Goal: Task Accomplishment & Management: Complete application form

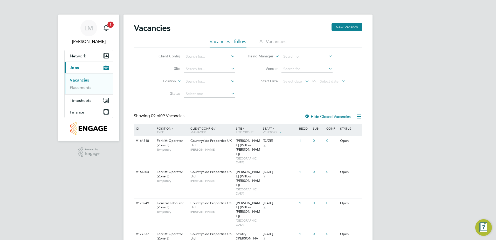
click at [265, 44] on li "All Vacancies" at bounding box center [272, 42] width 27 height 9
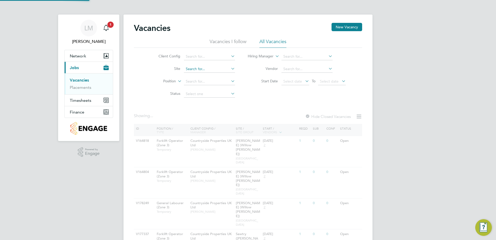
click at [206, 69] on input at bounding box center [209, 68] width 51 height 7
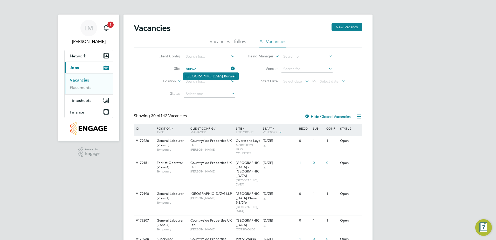
click at [212, 73] on li "[GEOGRAPHIC_DATA], Burwel l" at bounding box center [210, 76] width 55 height 7
type input "[GEOGRAPHIC_DATA], [GEOGRAPHIC_DATA]"
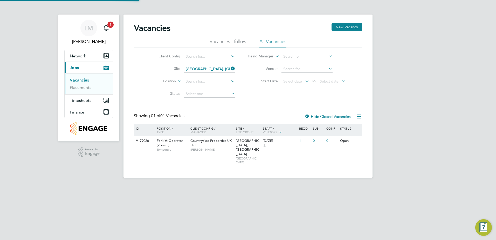
click at [237, 108] on div "Vacancies New Vacancy Vacancies I follow All Vacancies Client Config Site [GEOG…" at bounding box center [248, 95] width 228 height 144
click at [227, 39] on li "Vacancies I follow" at bounding box center [227, 42] width 37 height 9
click at [263, 38] on div "Vacancies New Vacancy" at bounding box center [248, 31] width 228 height 16
click at [283, 40] on li "All Vacancies" at bounding box center [272, 42] width 27 height 9
click at [333, 117] on label "Hide Closed Vacancies" at bounding box center [327, 116] width 46 height 5
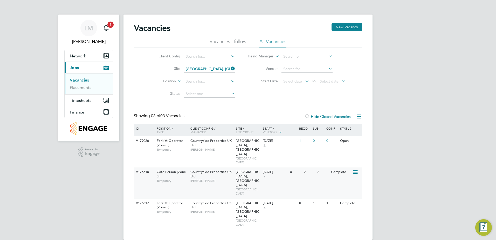
click at [300, 167] on div "V176610 Gate Person (Zone 3) Temporary Countryside Properties UK Ltd [PERSON_NA…" at bounding box center [248, 182] width 228 height 31
click at [343, 28] on button "New Vacancy" at bounding box center [346, 27] width 31 height 8
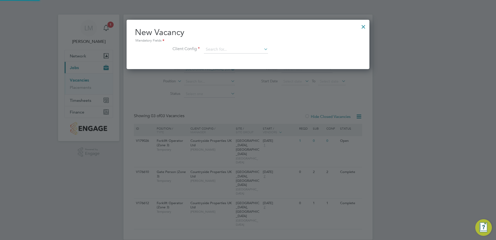
scroll to position [49, 243]
click at [219, 50] on input at bounding box center [236, 50] width 64 height 8
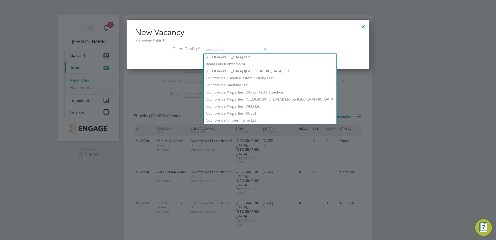
click at [402, 106] on div at bounding box center [248, 120] width 496 height 240
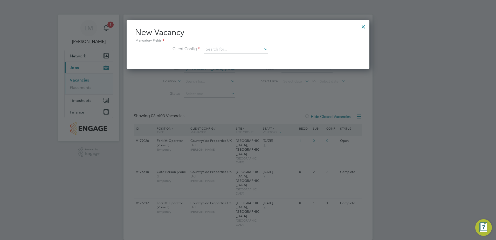
click at [364, 25] on div at bounding box center [363, 25] width 9 height 9
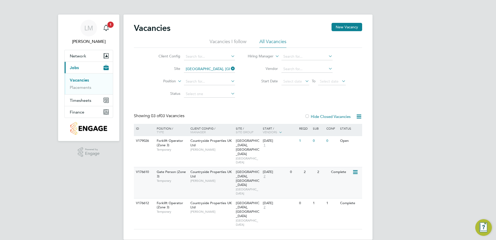
click at [223, 178] on span "[PERSON_NAME]" at bounding box center [211, 180] width 43 height 4
click at [350, 30] on button "New Vacancy" at bounding box center [346, 27] width 31 height 8
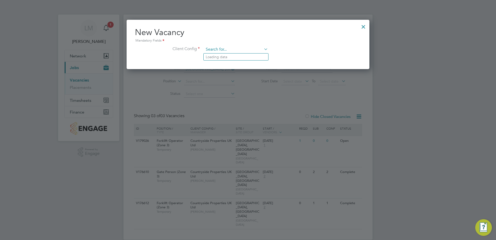
click at [232, 51] on input at bounding box center [236, 50] width 64 height 8
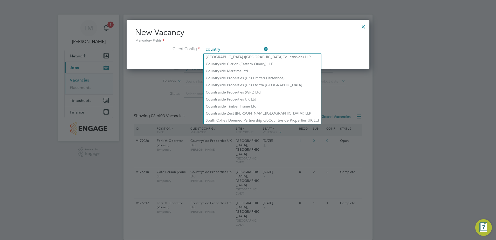
type input "country"
drag, startPoint x: 330, startPoint y: 71, endPoint x: 270, endPoint y: 43, distance: 65.7
click at [330, 71] on div at bounding box center [248, 120] width 496 height 240
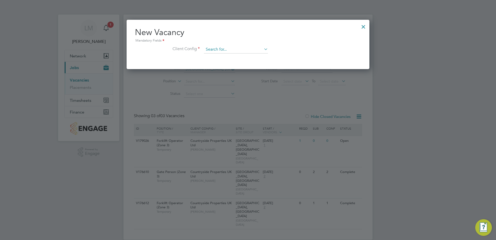
click at [260, 51] on input at bounding box center [236, 50] width 64 height 8
click at [252, 110] on li "Countryside Properties UK Ltd" at bounding box center [270, 113] width 133 height 7
type input "Countryside Properties UK Ltd"
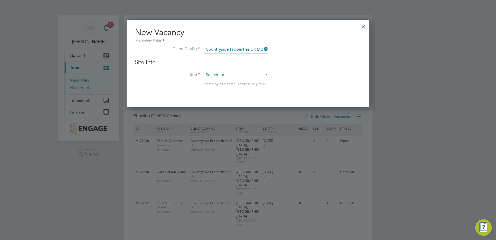
click at [226, 73] on input at bounding box center [236, 75] width 64 height 8
click at [244, 84] on b "[PERSON_NAME]" at bounding box center [259, 82] width 30 height 4
type input "[GEOGRAPHIC_DATA], [GEOGRAPHIC_DATA]"
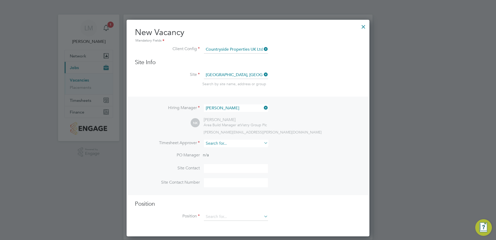
click at [241, 144] on input at bounding box center [236, 143] width 64 height 8
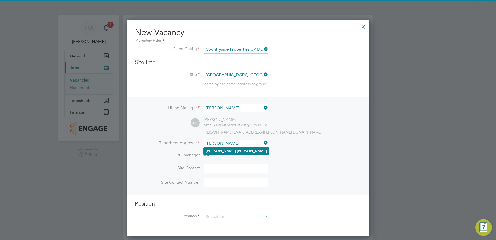
click at [245, 148] on li "[PERSON_NAME]" at bounding box center [236, 150] width 65 height 7
type input "[PERSON_NAME]"
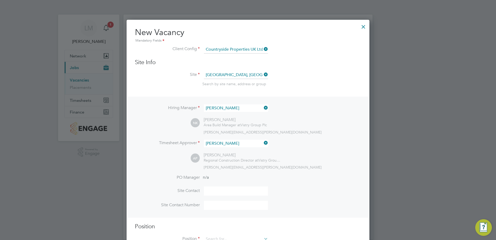
scroll to position [239, 243]
click at [208, 194] on input at bounding box center [236, 190] width 64 height 9
type input "[PERSON_NAME]"
drag, startPoint x: 240, startPoint y: 200, endPoint x: 241, endPoint y: 197, distance: 3.8
click at [241, 199] on li "Site Contact [PERSON_NAME]" at bounding box center [248, 193] width 226 height 14
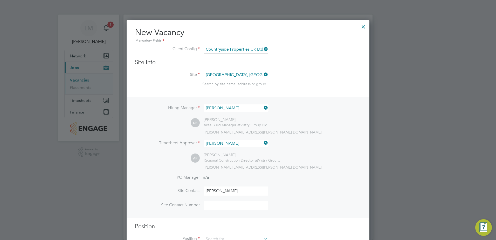
click at [226, 207] on input at bounding box center [236, 204] width 64 height 9
paste input "07851 249854"
type input "07851 249854"
click at [371, 197] on div at bounding box center [248, 120] width 496 height 240
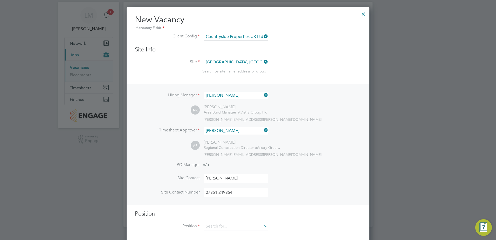
scroll to position [19, 0]
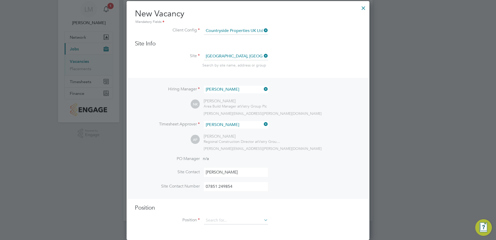
click at [246, 224] on li "Position" at bounding box center [248, 222] width 226 height 13
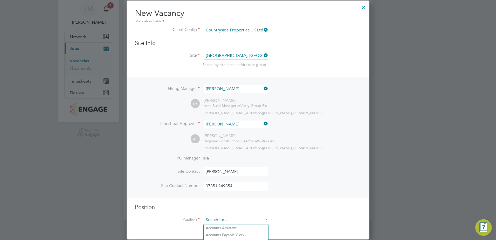
click at [242, 219] on input at bounding box center [236, 220] width 64 height 8
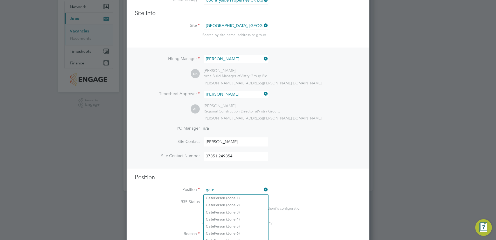
scroll to position [97, 0]
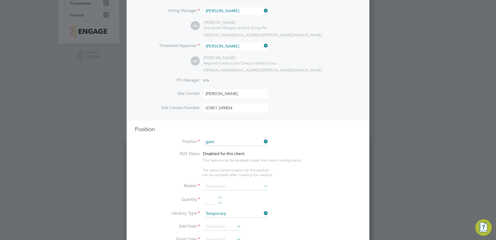
click at [253, 163] on li "Gate Person (Zone 3)" at bounding box center [236, 163] width 65 height 7
type input "Gate Person (Zone 3)"
type textarea "- Welcoming visitors and signing visitors in and out of site - Checking CSCS ca…"
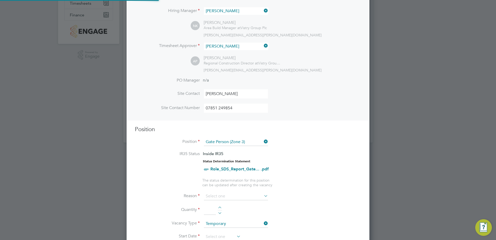
scroll to position [15, 27]
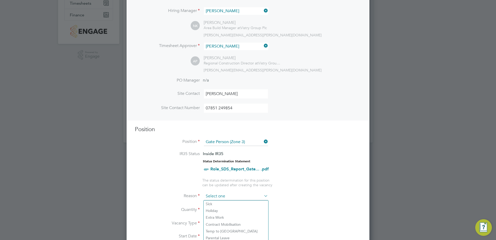
click at [241, 199] on input at bounding box center [236, 196] width 64 height 8
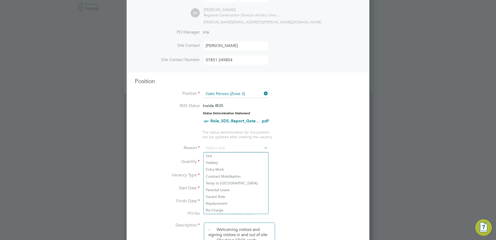
scroll to position [149, 0]
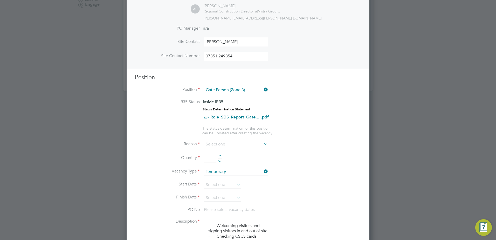
click at [232, 197] on li "Replacement" at bounding box center [236, 199] width 65 height 7
type input "Replacement"
click at [219, 157] on div at bounding box center [220, 156] width 4 height 4
type input "1"
click at [220, 187] on input at bounding box center [222, 185] width 37 height 8
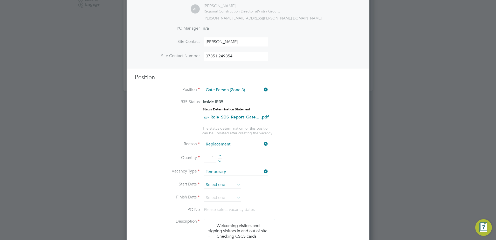
scroll to position [202, 0]
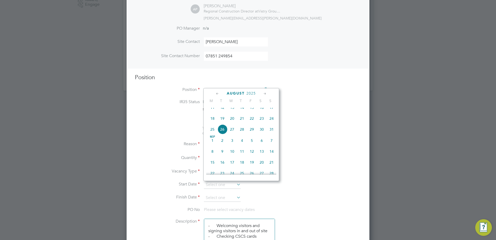
click at [243, 123] on span "21" at bounding box center [242, 118] width 10 height 10
type input "[DATE]"
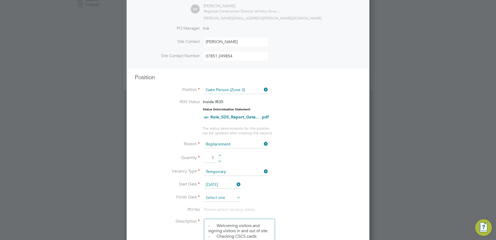
click at [225, 195] on input at bounding box center [222, 198] width 37 height 8
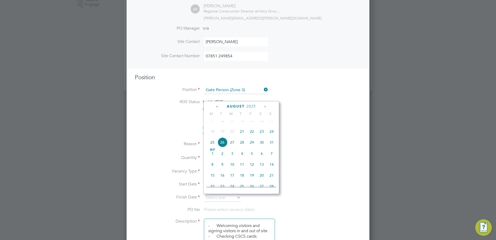
click at [251, 136] on span "22" at bounding box center [252, 131] width 10 height 10
type input "[DATE]"
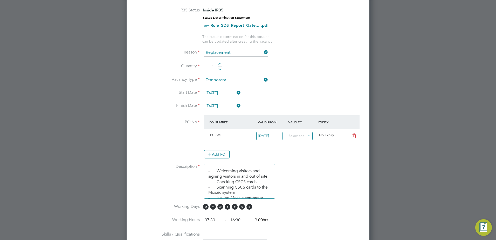
scroll to position [253, 0]
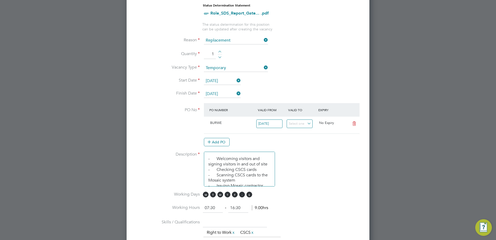
click at [243, 196] on span "S" at bounding box center [242, 194] width 6 height 6
click at [252, 193] on span "S" at bounding box center [249, 194] width 6 height 6
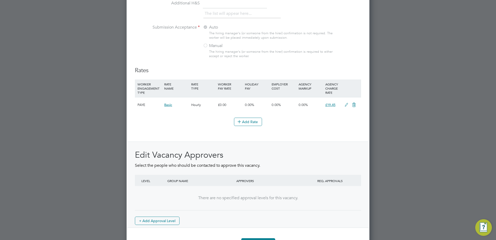
scroll to position [565, 0]
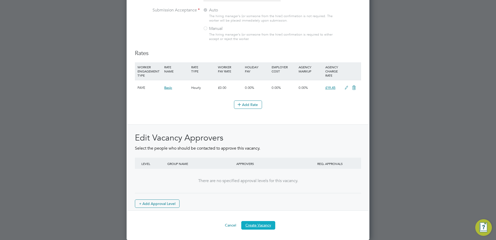
click at [268, 225] on button "Create Vacancy" at bounding box center [258, 225] width 34 height 8
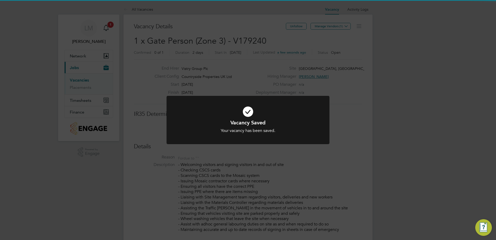
scroll to position [15, 36]
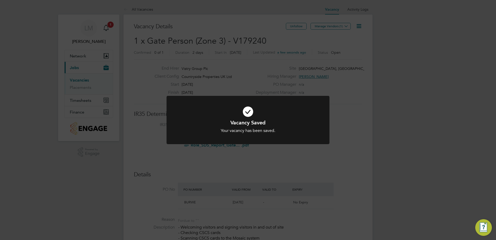
click at [299, 124] on h1 "Vacancy Saved" at bounding box center [247, 122] width 135 height 7
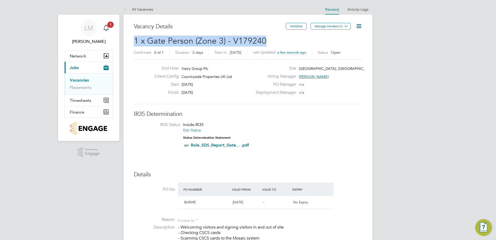
drag, startPoint x: 262, startPoint y: 45, endPoint x: 130, endPoint y: 37, distance: 132.4
copy span "1 x Gate Person (Zone 3) - V179240"
click at [335, 26] on button "Manage Vendors (1)" at bounding box center [330, 26] width 40 height 7
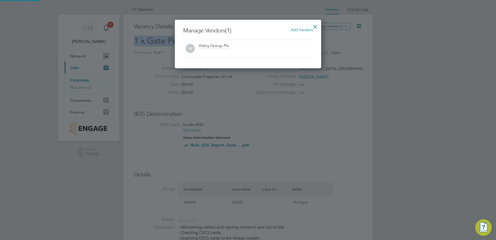
scroll to position [48, 146]
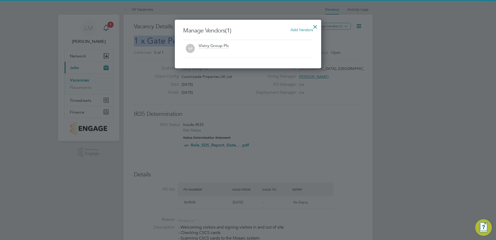
click at [303, 30] on span "Add Vendors" at bounding box center [301, 29] width 22 height 5
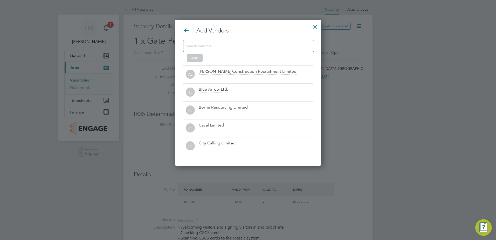
click at [219, 46] on input at bounding box center [244, 45] width 117 height 7
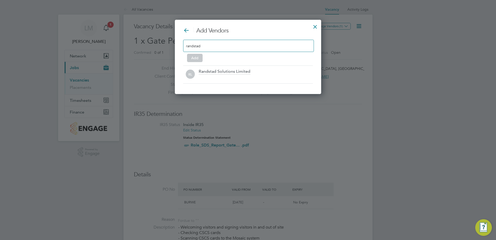
type input "randstad"
click at [264, 74] on div "Randstad Solutions Limited" at bounding box center [256, 74] width 114 height 11
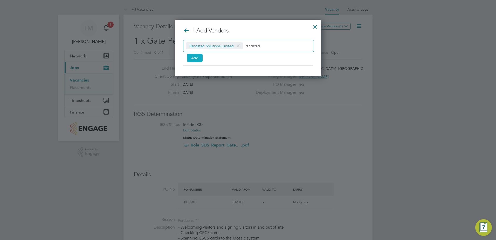
click at [197, 58] on button "Add" at bounding box center [195, 58] width 16 height 8
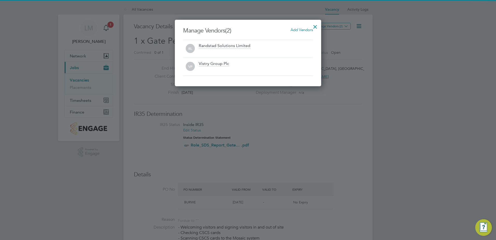
click at [314, 26] on div at bounding box center [314, 25] width 9 height 9
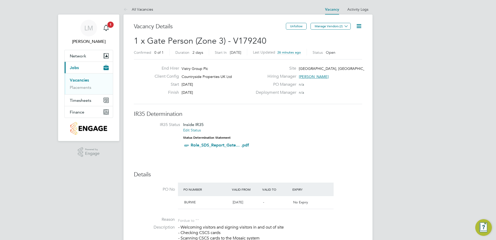
drag, startPoint x: 75, startPoint y: 79, endPoint x: 81, endPoint y: 79, distance: 6.2
click at [75, 79] on link "Vacancies" at bounding box center [79, 80] width 19 height 5
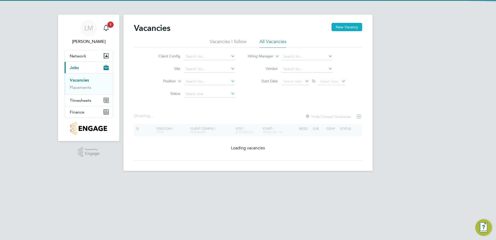
click at [348, 27] on button "New Vacancy" at bounding box center [346, 27] width 31 height 8
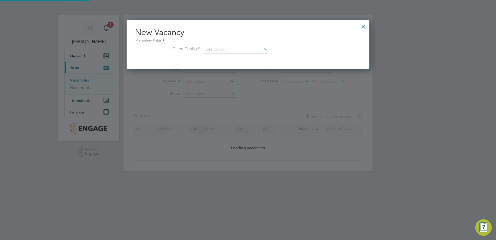
scroll to position [49, 243]
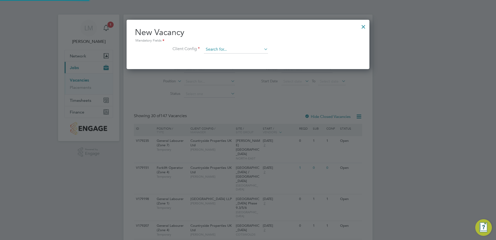
click at [223, 49] on input at bounding box center [236, 50] width 64 height 8
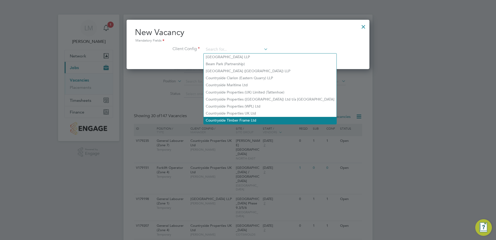
click at [242, 117] on li "Countryside Timber Frame Ltd" at bounding box center [270, 120] width 133 height 7
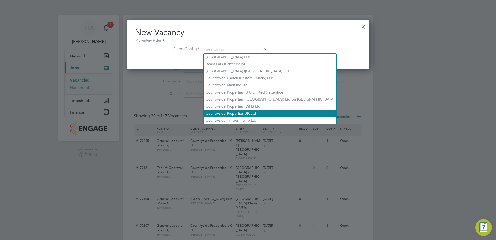
type input "Countryside Timber Frame Ltd"
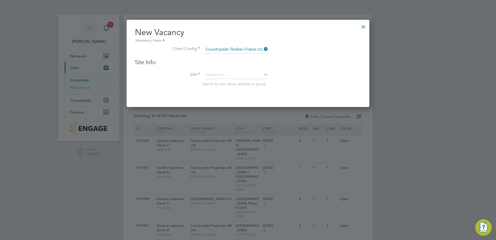
click at [263, 48] on icon at bounding box center [263, 48] width 0 height 7
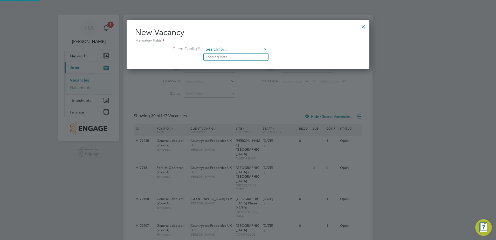
click at [243, 49] on input at bounding box center [236, 50] width 64 height 8
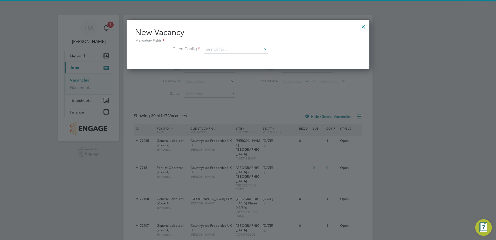
click at [242, 112] on li "Countryside Properties UK Ltd" at bounding box center [270, 113] width 133 height 7
type input "Countryside Properties UK Ltd"
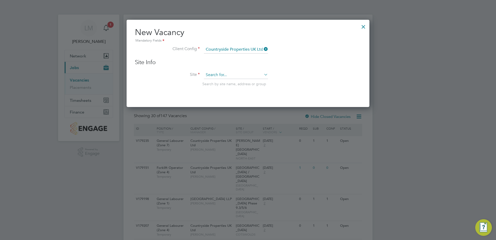
click at [223, 74] on input at bounding box center [236, 75] width 64 height 8
click at [218, 74] on input "greathaddon" at bounding box center [236, 75] width 64 height 8
click at [215, 75] on input "greathaddon" at bounding box center [236, 75] width 64 height 8
click at [216, 75] on input "greathaddon" at bounding box center [236, 75] width 64 height 8
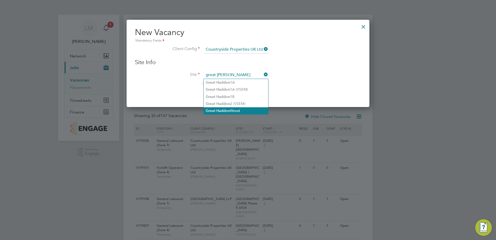
click at [246, 109] on li "Great Haddon Wood" at bounding box center [236, 110] width 65 height 7
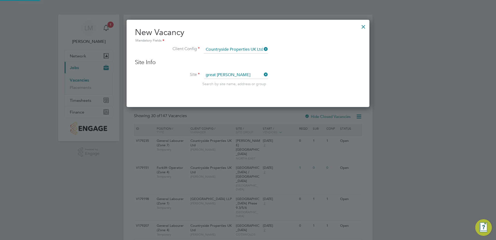
type input "Great Haddon Wood"
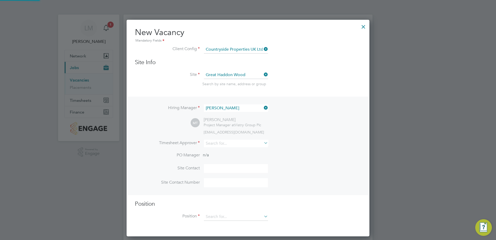
click at [244, 97] on div "Hiring Manager [PERSON_NAME] MT [PERSON_NAME] Project Manager at Vistry Group P…" at bounding box center [248, 145] width 242 height 98
click at [228, 143] on input at bounding box center [236, 143] width 64 height 8
click at [234, 152] on li "[PERSON_NAME]" at bounding box center [236, 150] width 65 height 7
type input "[PERSON_NAME]"
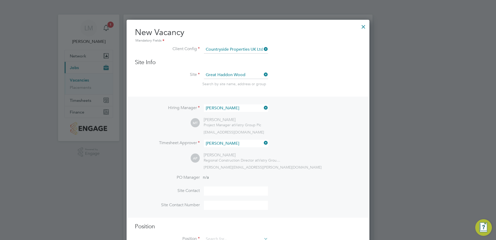
click at [263, 143] on icon at bounding box center [263, 142] width 0 height 7
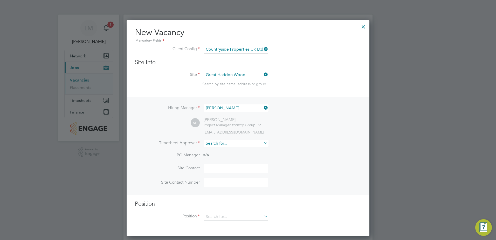
click at [244, 143] on input at bounding box center [236, 143] width 64 height 8
type input "g"
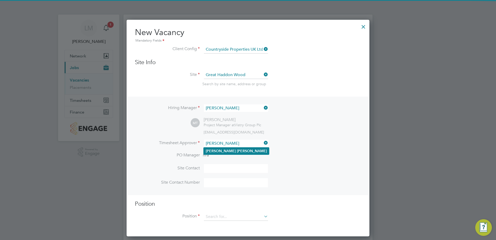
click at [239, 150] on li "[PERSON_NAME]" at bounding box center [236, 150] width 65 height 7
type input "[PERSON_NAME]"
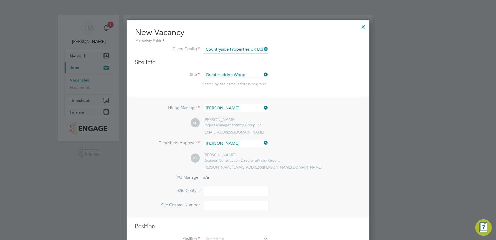
scroll to position [239, 243]
click at [233, 194] on input at bounding box center [236, 190] width 64 height 9
type input "[PERSON_NAME]"
click at [243, 202] on input at bounding box center [236, 204] width 64 height 9
paste input "[PHONE_NUMBER]"
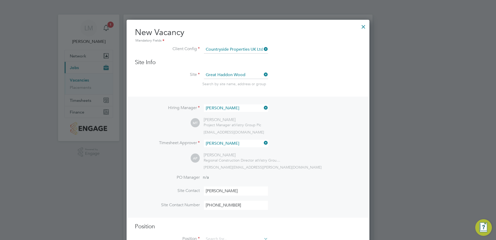
click at [316, 211] on li "Site Contact Number [PHONE_NUMBER]" at bounding box center [248, 207] width 226 height 14
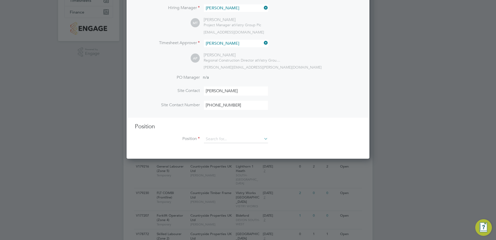
scroll to position [130, 0]
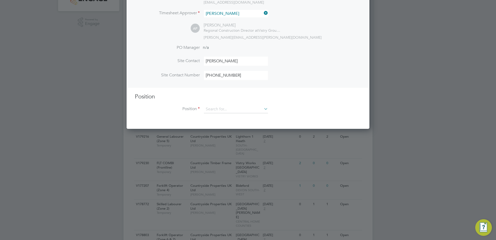
drag, startPoint x: 242, startPoint y: 82, endPoint x: 238, endPoint y: 74, distance: 9.3
click at [243, 80] on li "Site Contact Number [PHONE_NUMBER]" at bounding box center [248, 78] width 226 height 14
click at [214, 78] on input "[PHONE_NUMBER]" at bounding box center [236, 75] width 64 height 9
type input "07776999619"
click at [255, 86] on div "Hiring Manager [PERSON_NAME] MT [PERSON_NAME] Project Manager at Vistry Group P…" at bounding box center [248, 27] width 242 height 121
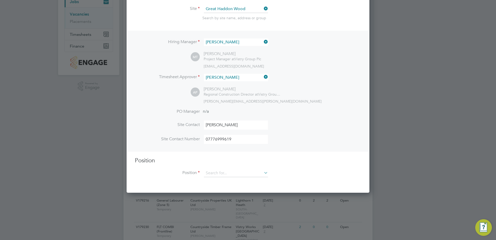
scroll to position [52, 0]
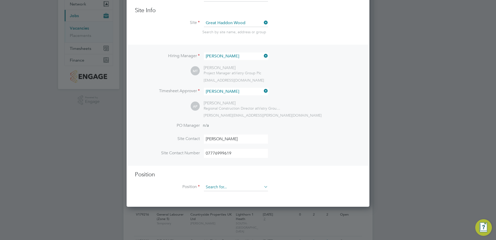
click at [218, 187] on input at bounding box center [236, 187] width 64 height 8
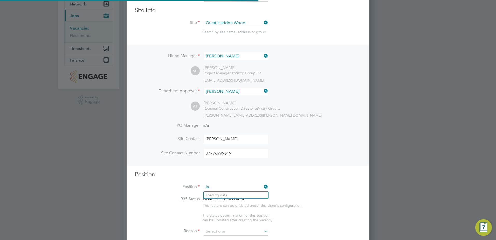
scroll to position [747, 243]
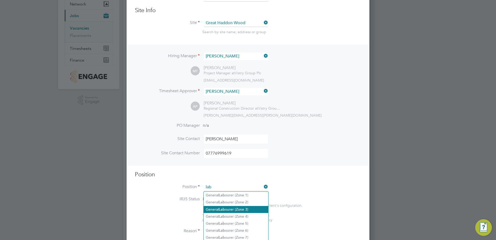
click at [257, 207] on li "General Lab ourer (Zone 3)" at bounding box center [236, 209] width 65 height 7
type input "General Labourer (Zone 3)"
type textarea "- General labouring duties - Supporting the trades on site - Moving materials a…"
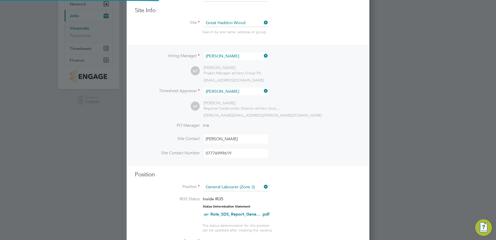
scroll to position [181, 0]
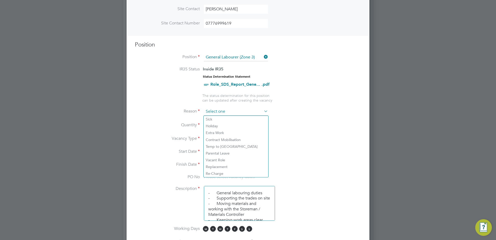
click at [239, 109] on input at bounding box center [236, 112] width 64 height 8
click at [235, 125] on li "Holiday" at bounding box center [236, 125] width 65 height 7
type input "Holiday"
click at [218, 123] on div at bounding box center [220, 124] width 4 height 4
type input "1"
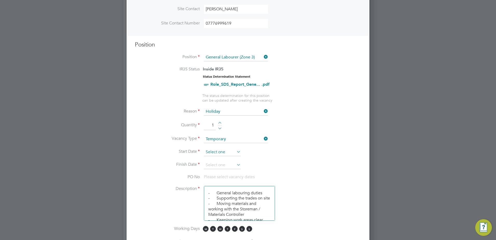
click at [222, 150] on input at bounding box center [222, 152] width 37 height 8
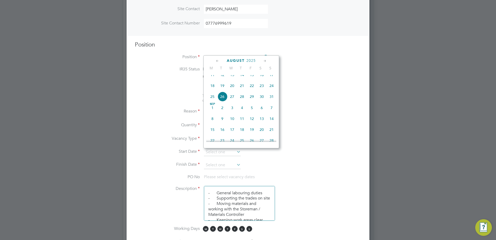
click at [210, 89] on span "18" at bounding box center [212, 86] width 10 height 10
type input "[DATE]"
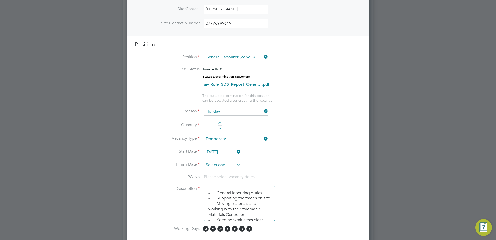
click at [226, 163] on input at bounding box center [222, 165] width 37 height 8
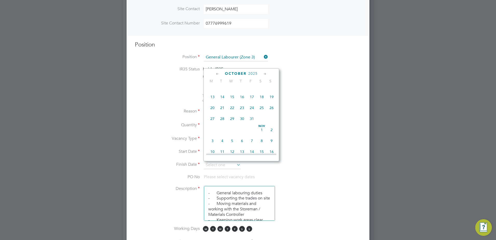
scroll to position [306, 0]
click at [253, 120] on span "31" at bounding box center [252, 115] width 10 height 10
type input "[DATE]"
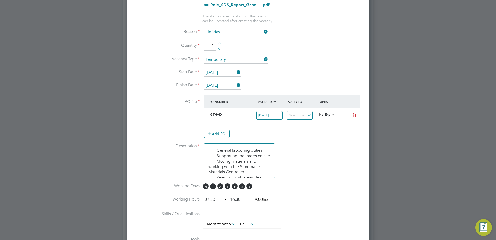
scroll to position [285, 0]
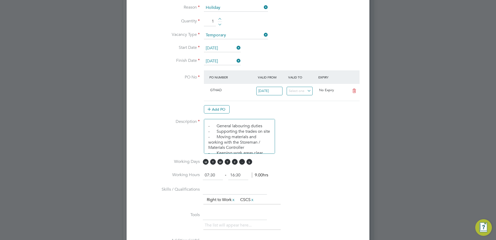
click at [242, 162] on span "S" at bounding box center [242, 162] width 6 height 6
click at [255, 162] on li "Working Days M T W T F S S" at bounding box center [248, 165] width 226 height 12
click at [246, 163] on span "M T W T F S S" at bounding box center [228, 162] width 51 height 6
click at [251, 162] on span "S" at bounding box center [249, 162] width 6 height 6
click at [241, 164] on span "S" at bounding box center [242, 162] width 6 height 6
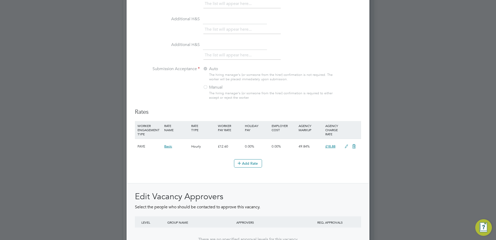
scroll to position [565, 0]
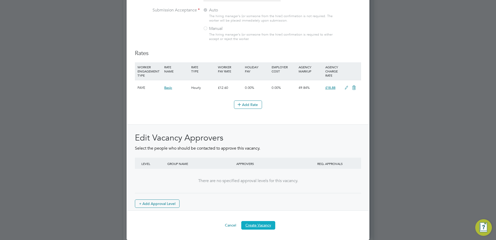
click at [263, 222] on button "Create Vacancy" at bounding box center [258, 225] width 34 height 8
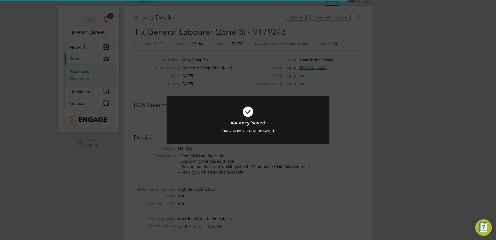
scroll to position [8, 112]
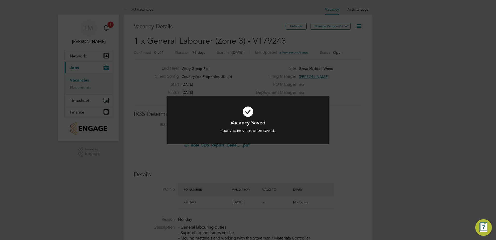
click at [263, 64] on div "Vacancy Saved Your vacancy has been saved. Cancel Okay" at bounding box center [248, 120] width 496 height 240
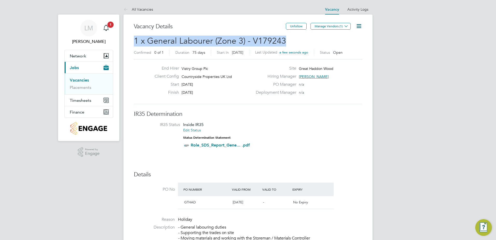
drag, startPoint x: 279, startPoint y: 38, endPoint x: 125, endPoint y: 46, distance: 154.5
copy span "1 x General Labourer (Zone 3) - V179243"
drag, startPoint x: 331, startPoint y: 27, endPoint x: 327, endPoint y: 30, distance: 4.8
click at [331, 27] on button "Manage Vendors (1)" at bounding box center [330, 26] width 40 height 7
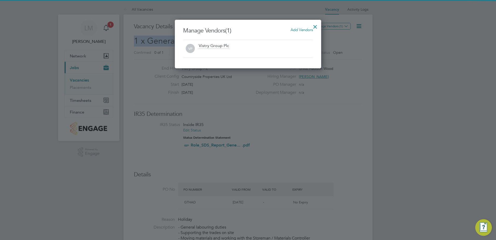
click at [304, 29] on span "Add Vendors" at bounding box center [301, 29] width 22 height 5
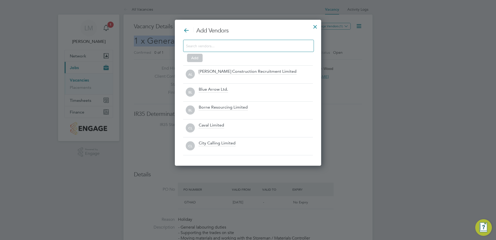
click at [228, 45] on input at bounding box center [244, 45] width 117 height 7
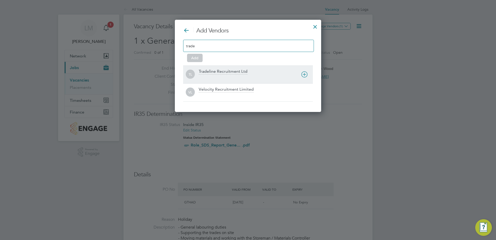
type input "trade"
click at [236, 72] on div "Tradeline Recruitment Ltd" at bounding box center [223, 72] width 49 height 6
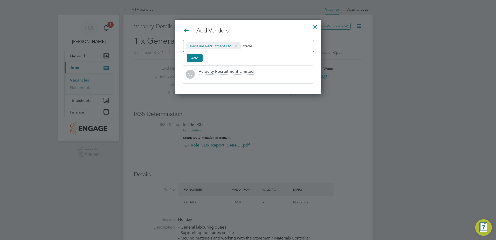
drag, startPoint x: 193, startPoint y: 58, endPoint x: 244, endPoint y: 56, distance: 50.8
click at [193, 58] on button "Add" at bounding box center [195, 58] width 16 height 8
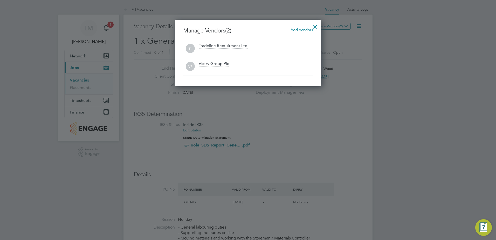
click at [313, 26] on div at bounding box center [314, 25] width 9 height 9
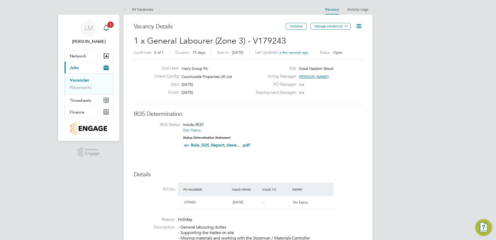
click at [83, 81] on link "Vacancies" at bounding box center [79, 80] width 19 height 5
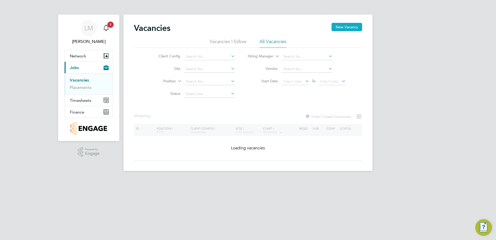
click at [358, 29] on button "New Vacancy" at bounding box center [346, 27] width 31 height 8
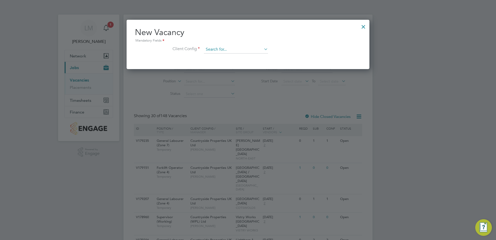
click at [214, 52] on input at bounding box center [236, 50] width 64 height 8
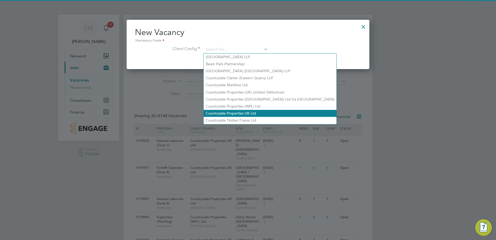
click at [241, 110] on li "Countryside Properties UK Ltd" at bounding box center [270, 113] width 133 height 7
type input "Countryside Properties UK Ltd"
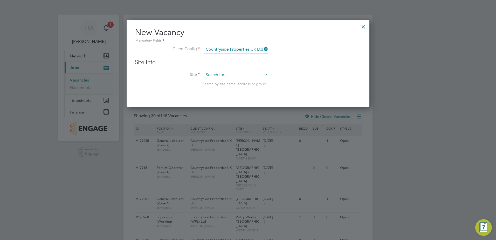
click at [221, 74] on input at bounding box center [236, 75] width 64 height 8
click at [215, 74] on input "greathadd" at bounding box center [236, 75] width 64 height 8
click at [215, 77] on input "greathadd" at bounding box center [236, 75] width 64 height 8
click at [216, 75] on input "greathadd" at bounding box center [236, 75] width 64 height 8
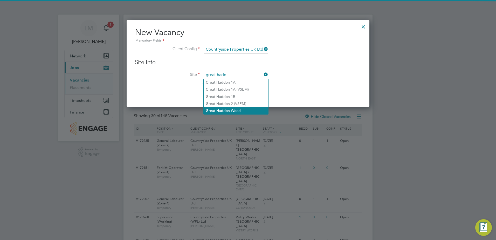
click at [240, 109] on li "Great Hadd on Wood" at bounding box center [236, 110] width 65 height 7
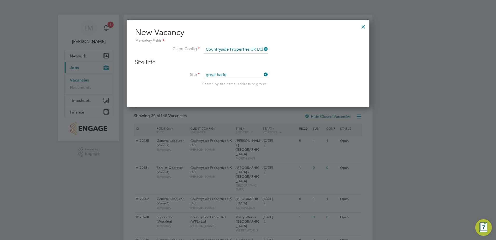
type input "Great Haddon Wood"
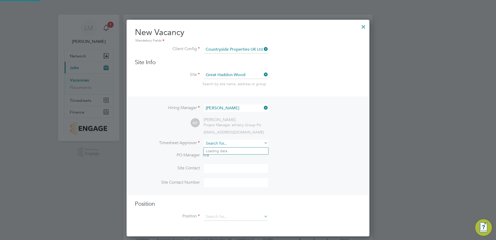
click at [225, 143] on input at bounding box center [236, 143] width 64 height 8
click at [238, 152] on li "[PERSON_NAME]" at bounding box center [236, 150] width 65 height 7
type input "[PERSON_NAME]"
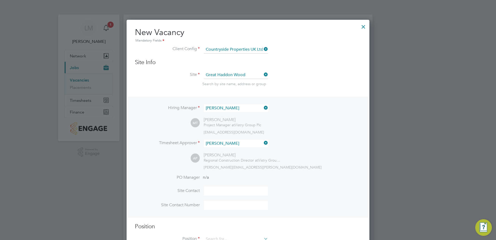
click at [225, 192] on input at bounding box center [236, 190] width 64 height 9
type input "[PERSON_NAME]"
type input "07776999619"
type input "lab"
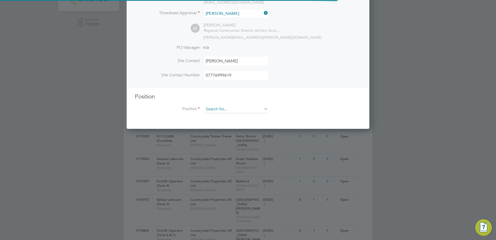
click at [236, 111] on input at bounding box center [236, 109] width 64 height 8
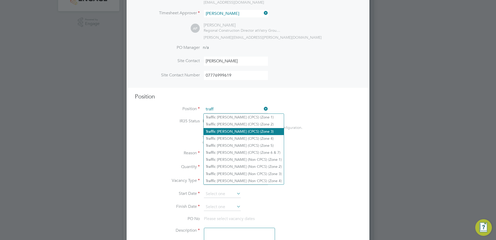
click at [252, 130] on li "Traff ic [PERSON_NAME] (CPCS) (Zone 3)" at bounding box center [244, 131] width 80 height 7
type input "Traffic [PERSON_NAME] (CPCS) (Zone 3)"
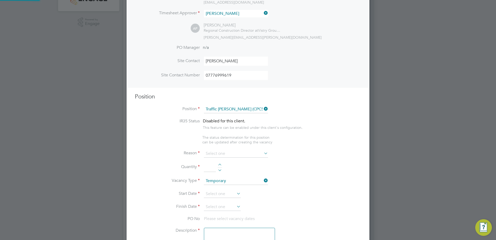
type textarea "- Working under the supervision and management of the Project Manager, Site Man…"
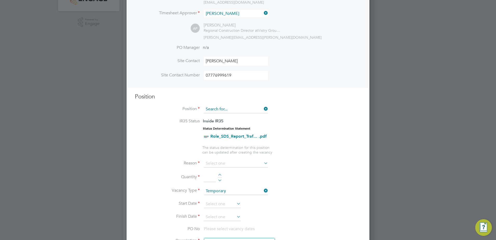
click at [261, 109] on input at bounding box center [236, 109] width 64 height 8
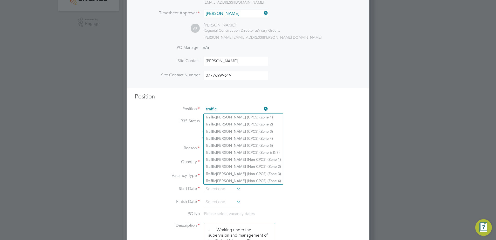
type input "traffic"
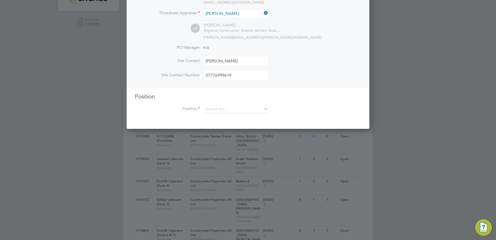
scroll to position [239, 243]
click at [241, 108] on input at bounding box center [236, 109] width 64 height 8
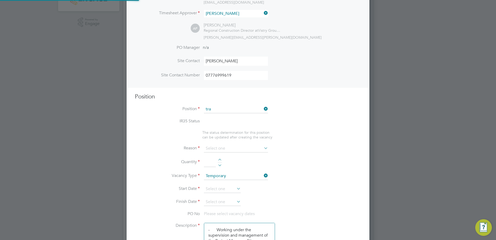
scroll to position [15, 27]
type input "tr"
click at [263, 110] on icon at bounding box center [263, 108] width 0 height 7
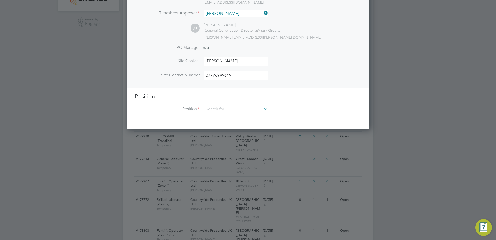
scroll to position [239, 243]
click at [240, 109] on input at bounding box center [236, 109] width 64 height 8
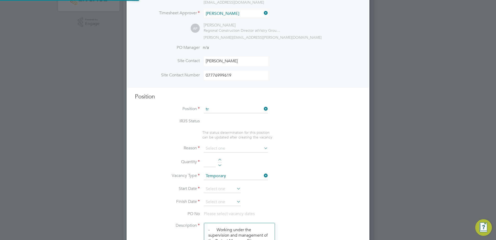
scroll to position [15, 27]
type input "t"
type input "m"
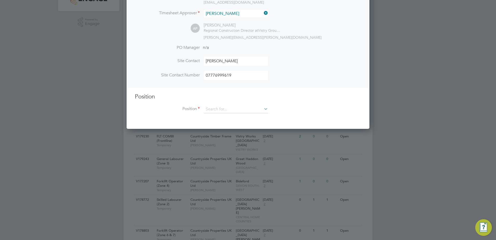
click at [338, 72] on li "Site Contact Number [PHONE_NUMBER]" at bounding box center [248, 78] width 226 height 14
click at [263, 110] on icon at bounding box center [263, 108] width 0 height 7
click at [263, 109] on icon at bounding box center [263, 108] width 0 height 7
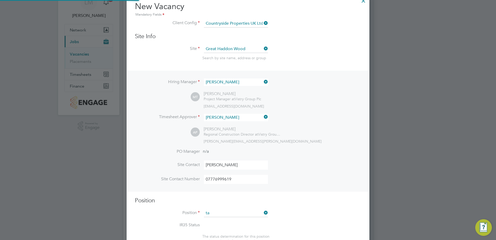
scroll to position [3, 3]
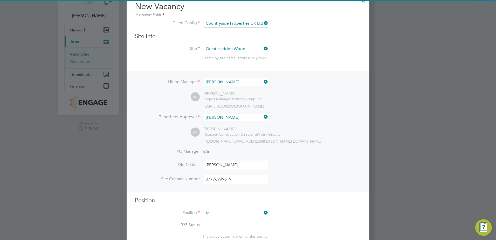
type input "t"
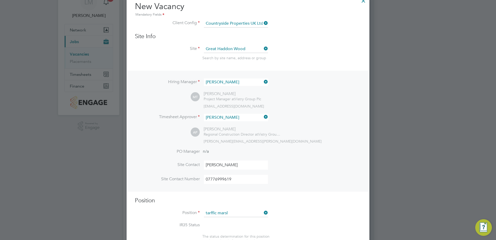
type input "tarffic marsl"
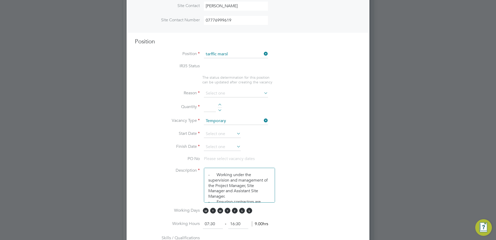
click at [252, 89] on ng-container "IR35 Status The status determination for this position can be updated after cre…" at bounding box center [248, 220] width 226 height 315
click at [254, 54] on input at bounding box center [236, 54] width 64 height 8
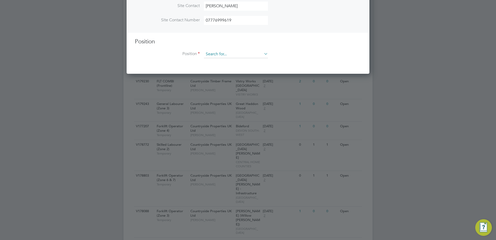
click at [224, 56] on input at bounding box center [236, 54] width 64 height 8
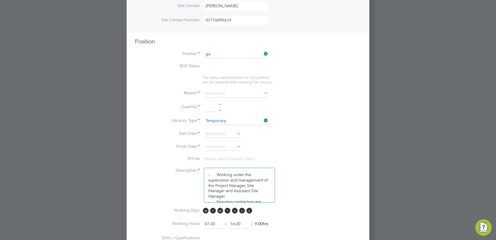
type input "g"
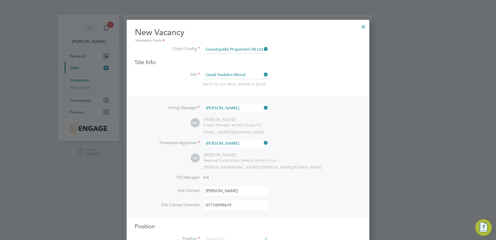
click at [365, 25] on div at bounding box center [363, 25] width 9 height 9
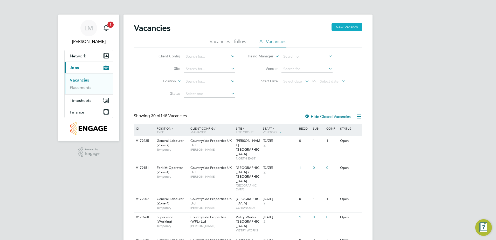
click at [347, 30] on button "New Vacancy" at bounding box center [346, 27] width 31 height 8
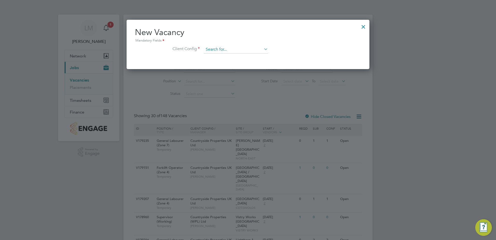
click at [223, 50] on input at bounding box center [236, 50] width 64 height 8
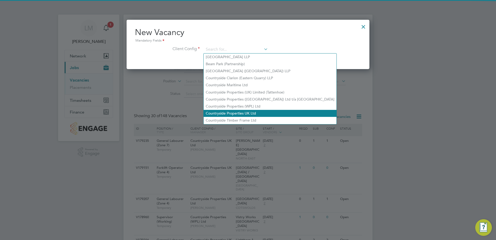
click at [244, 112] on li "Countryside Properties UK Ltd" at bounding box center [270, 113] width 133 height 7
type input "Countryside Properties UK Ltd"
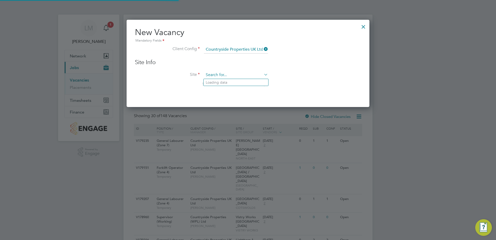
click at [228, 73] on input at bounding box center [236, 75] width 64 height 8
type input "g"
type input "h"
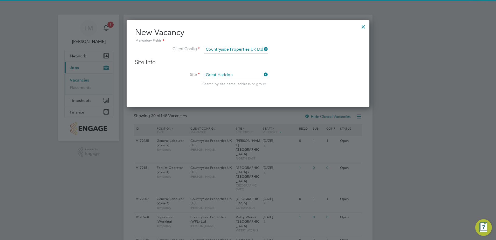
click at [244, 107] on li "Great Haddon Wood" at bounding box center [236, 110] width 65 height 7
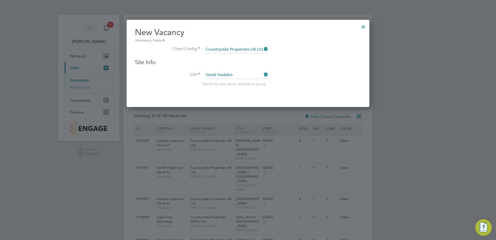
type input "Great Haddon Wood"
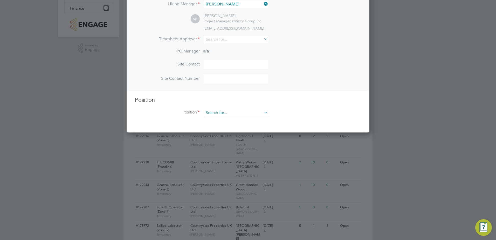
click at [216, 113] on input at bounding box center [236, 113] width 64 height 8
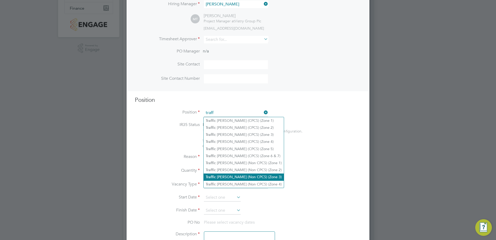
click at [257, 175] on li "Traff ic [PERSON_NAME] (Non CPCS) (Zone 3)" at bounding box center [244, 176] width 80 height 7
type input "Traffic [PERSON_NAME] (Non CPCS) (Zone 3)"
type textarea "- Working under the supervision and management of the Project Manager, Site Man…"
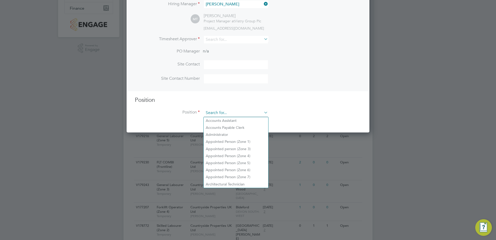
click at [258, 115] on input at bounding box center [236, 113] width 64 height 8
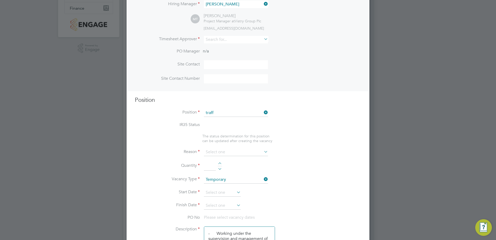
click at [257, 133] on li "Traff ic [PERSON_NAME] (CPCS) (Zone 3)" at bounding box center [244, 134] width 80 height 7
type input "Traffic [PERSON_NAME] (CPCS) (Zone 3)"
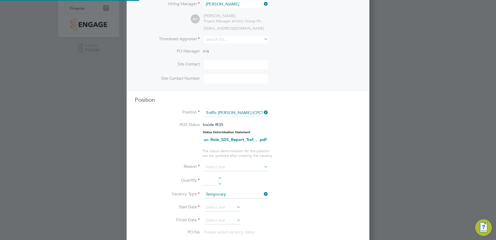
scroll to position [15, 27]
click at [335, 115] on li "Position Traffic [PERSON_NAME] (CPCS) (Zone 3)" at bounding box center [248, 115] width 226 height 13
click at [233, 169] on input at bounding box center [236, 167] width 64 height 8
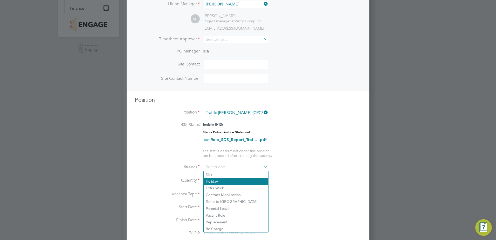
click at [219, 180] on li "Holiday" at bounding box center [236, 181] width 65 height 7
type input "Holiday"
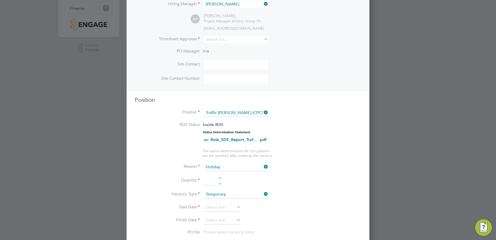
click at [220, 176] on li "Quantity" at bounding box center [248, 183] width 226 height 15
click at [220, 179] on div at bounding box center [220, 179] width 4 height 4
type input "1"
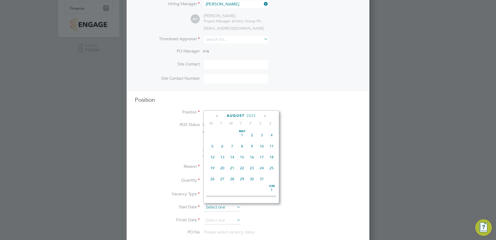
click at [220, 204] on input at bounding box center [222, 207] width 37 height 8
click at [212, 146] on span "18" at bounding box center [212, 141] width 10 height 10
type input "[DATE]"
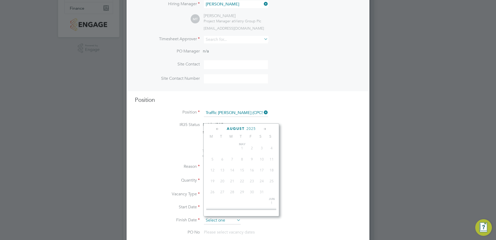
click at [227, 219] on input at bounding box center [222, 220] width 37 height 8
click at [254, 149] on span "31" at bounding box center [252, 144] width 10 height 10
type input "[DATE]"
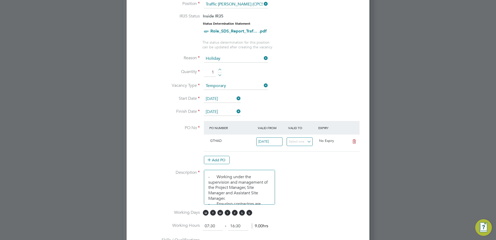
scroll to position [259, 0]
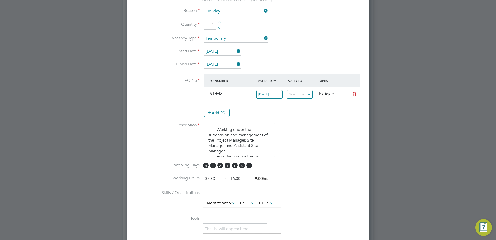
click at [250, 164] on span "S" at bounding box center [249, 165] width 6 height 6
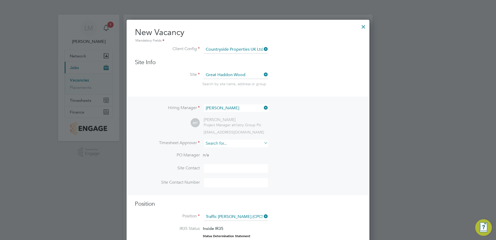
click at [219, 142] on input at bounding box center [236, 143] width 64 height 8
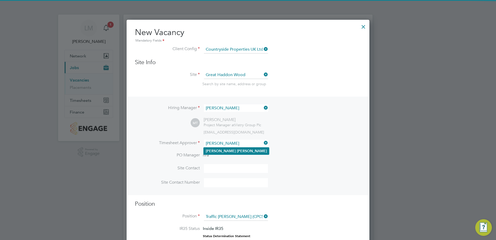
click at [237, 150] on b "[PERSON_NAME]" at bounding box center [252, 151] width 30 height 4
type input "[PERSON_NAME]"
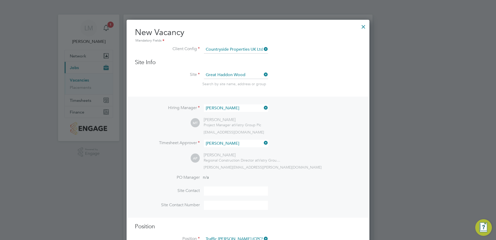
scroll to position [3, 3]
click at [216, 192] on input at bounding box center [236, 190] width 64 height 9
type input "[PERSON_NAME]"
type input "07776999619"
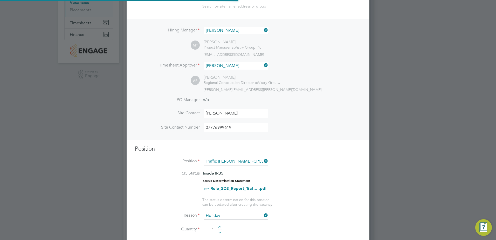
scroll to position [60, 0]
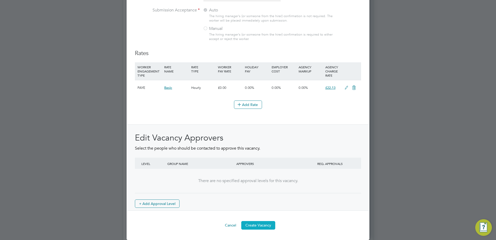
click at [260, 222] on button "Create Vacancy" at bounding box center [258, 225] width 34 height 8
click at [260, 223] on button "Creating Vacancy..." at bounding box center [258, 225] width 40 height 8
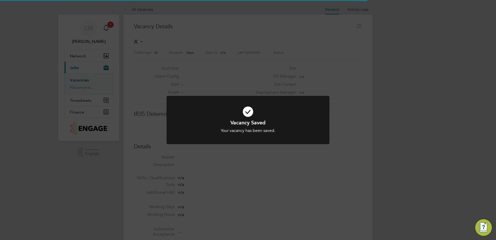
drag, startPoint x: 274, startPoint y: 139, endPoint x: 275, endPoint y: 130, distance: 8.4
click at [274, 138] on div at bounding box center [247, 120] width 163 height 48
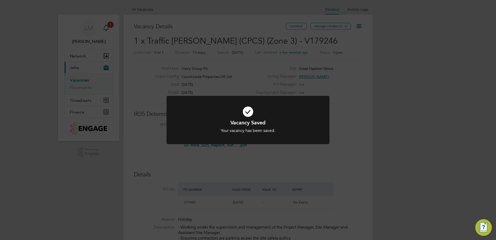
click at [278, 121] on h1 "Vacancy Saved" at bounding box center [247, 122] width 135 height 7
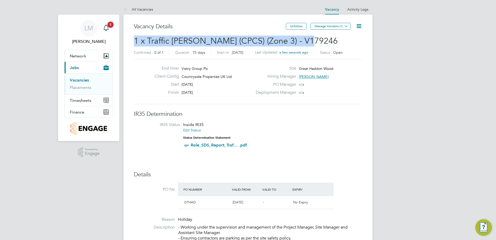
drag, startPoint x: 290, startPoint y: 43, endPoint x: 134, endPoint y: 41, distance: 156.6
copy span "1 x Traffic [PERSON_NAME] (CPCS) (Zone 3) - V179246"
drag, startPoint x: 334, startPoint y: 27, endPoint x: 331, endPoint y: 28, distance: 3.6
click at [334, 27] on button "Manage Vendors (1)" at bounding box center [330, 26] width 40 height 7
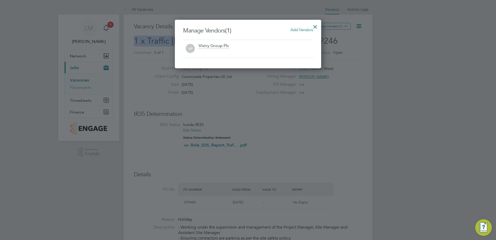
click at [297, 31] on span "Add Vendors" at bounding box center [301, 29] width 22 height 5
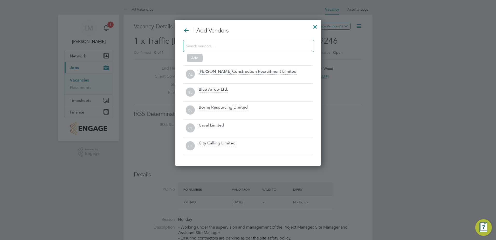
click at [248, 45] on input at bounding box center [244, 45] width 117 height 7
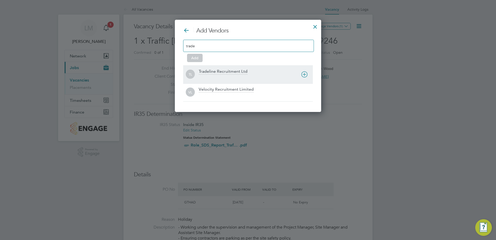
type input "trade"
click at [236, 75] on div "Tradeline Recruitment Ltd" at bounding box center [256, 74] width 114 height 11
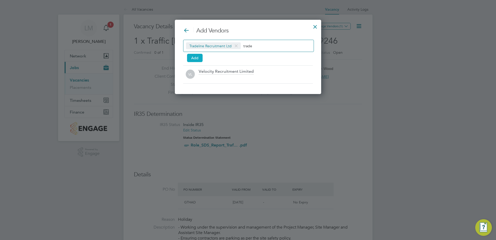
click at [194, 57] on button "Add" at bounding box center [195, 58] width 16 height 8
click at [366, 115] on div at bounding box center [248, 120] width 496 height 240
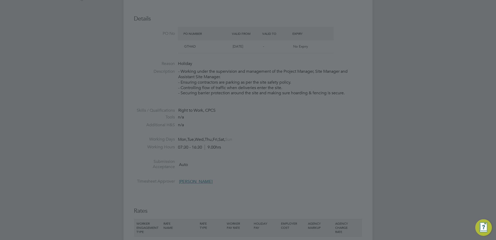
drag, startPoint x: 344, startPoint y: 131, endPoint x: 341, endPoint y: 127, distance: 5.4
click at [344, 131] on div at bounding box center [248, 120] width 496 height 240
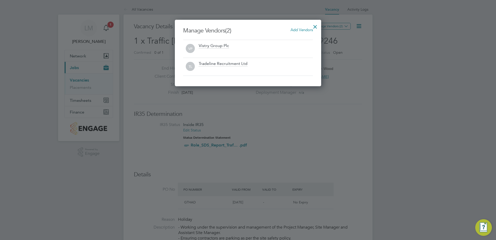
click at [314, 25] on div at bounding box center [314, 25] width 9 height 9
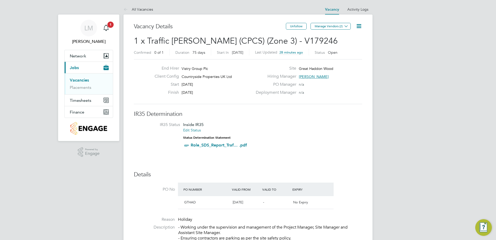
drag, startPoint x: 366, startPoint y: 30, endPoint x: 333, endPoint y: 3, distance: 42.6
click at [301, 111] on h3 "IR35 Determination" at bounding box center [248, 114] width 228 height 8
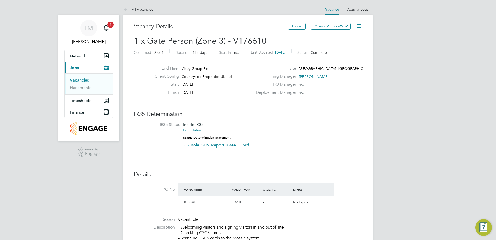
click at [358, 29] on icon at bounding box center [358, 26] width 6 height 6
click at [353, 43] on li "Update Status" at bounding box center [346, 45] width 30 height 7
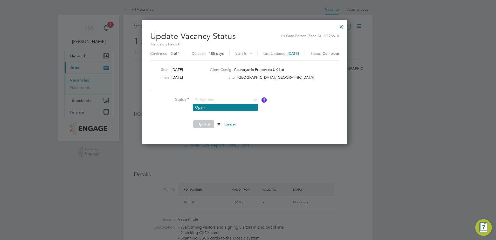
click at [225, 108] on li "Open" at bounding box center [225, 107] width 65 height 7
type input "Open"
click at [202, 124] on button "Update" at bounding box center [203, 124] width 21 height 8
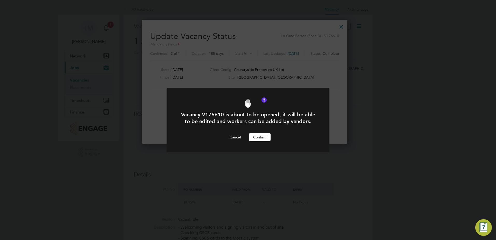
click at [261, 130] on div "Vacancy V176610 is about to be opened, it will be able to be edited and workers…" at bounding box center [247, 126] width 135 height 30
click at [261, 139] on button "Confirm" at bounding box center [260, 137] width 22 height 8
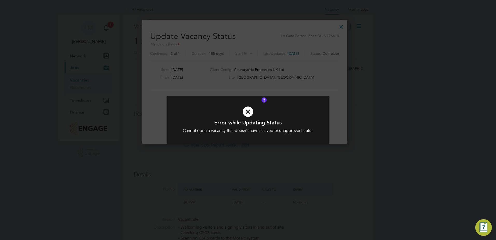
click at [254, 130] on div "Cannot open a vacancy that doesn't have a saved or unapproved status" at bounding box center [247, 130] width 135 height 5
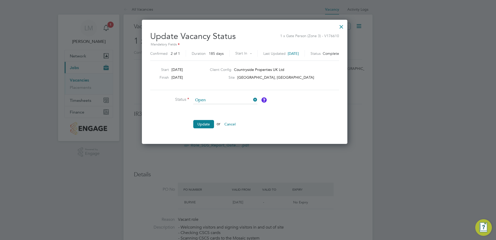
click at [346, 25] on div at bounding box center [340, 25] width 9 height 9
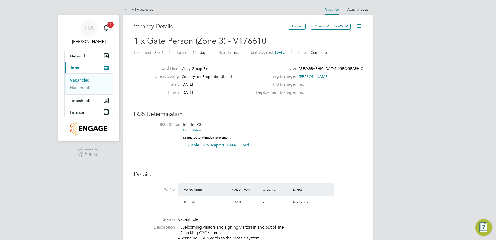
click at [311, 76] on span "[PERSON_NAME]" at bounding box center [314, 76] width 30 height 5
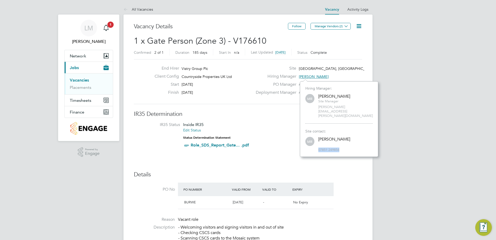
drag, startPoint x: 340, startPoint y: 143, endPoint x: 318, endPoint y: 145, distance: 22.7
click at [318, 145] on div "Hiring Manager: MR Mike Rose Site Manager mike.rose@vistry.co.uk Site contact: …" at bounding box center [339, 118] width 78 height 75
copy span "07851 249854"
